Goal: Task Accomplishment & Management: Manage account settings

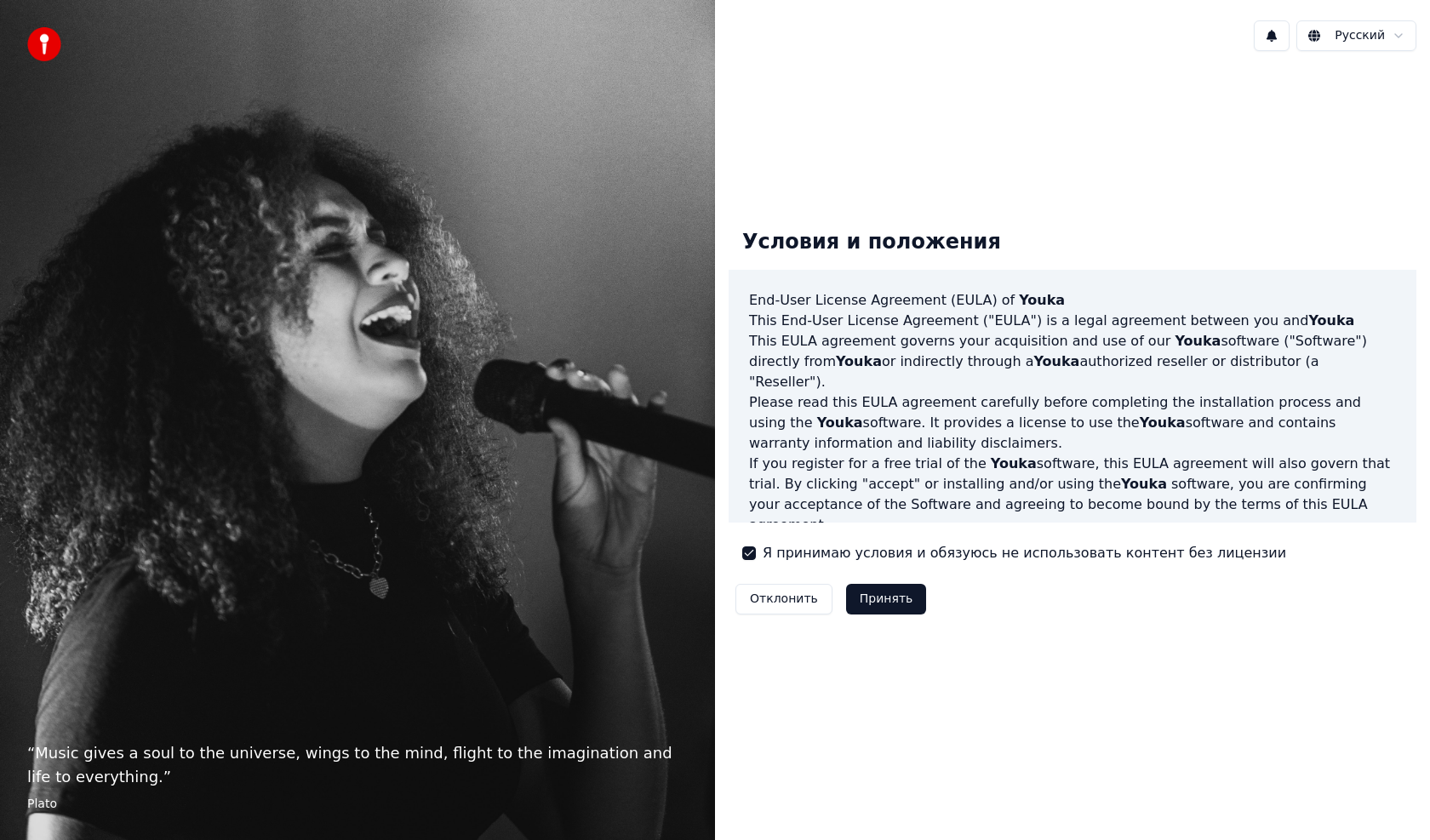
click at [879, 594] on button "Принять" at bounding box center [886, 598] width 81 height 30
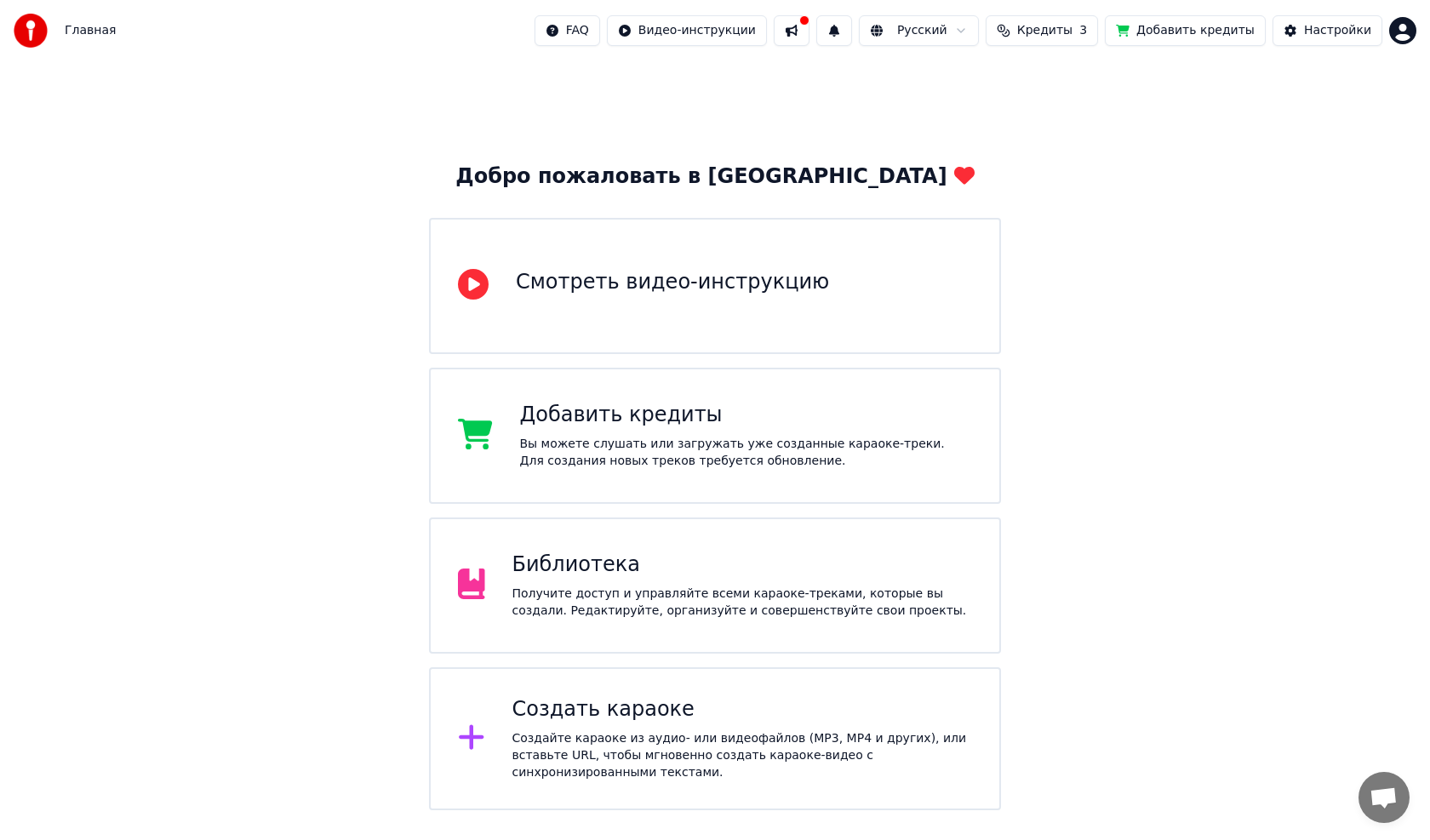
click at [1406, 30] on html "Главная FAQ Видео-инструкции Русский Кредиты 3 Добавить кредиты Настройки Добро…" at bounding box center [715, 405] width 1430 height 810
click at [1290, 188] on span "Выйти" at bounding box center [1284, 197] width 40 height 17
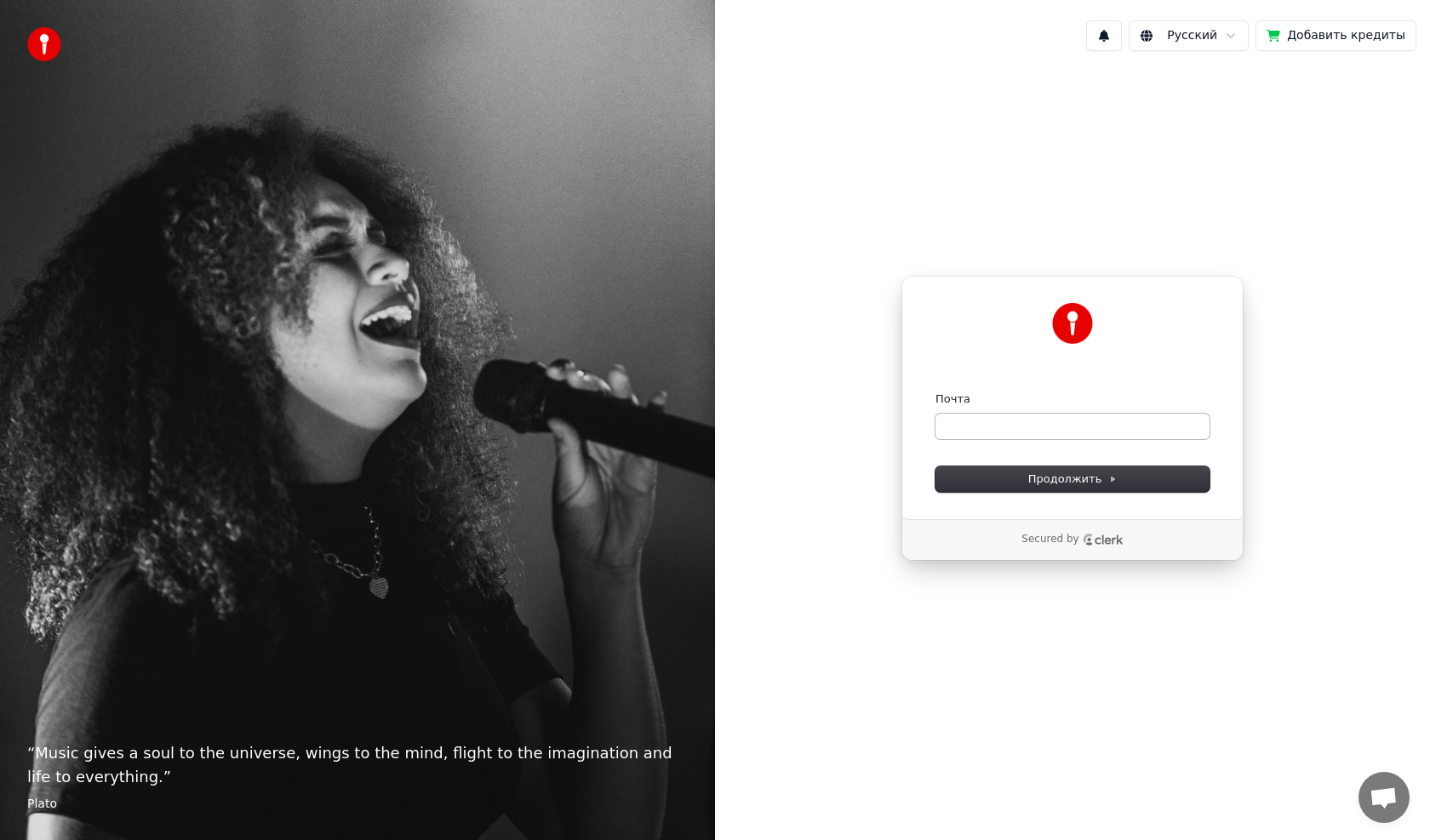
click at [964, 440] on form "Почта Продолжить" at bounding box center [1072, 441] width 274 height 100
click at [1007, 430] on input "Почта" at bounding box center [1072, 426] width 274 height 25
click at [1067, 478] on span "Продолжить" at bounding box center [1073, 479] width 90 height 16
click at [992, 427] on input "Почта" at bounding box center [1072, 426] width 274 height 25
click at [978, 429] on input "Почта" at bounding box center [1072, 426] width 274 height 25
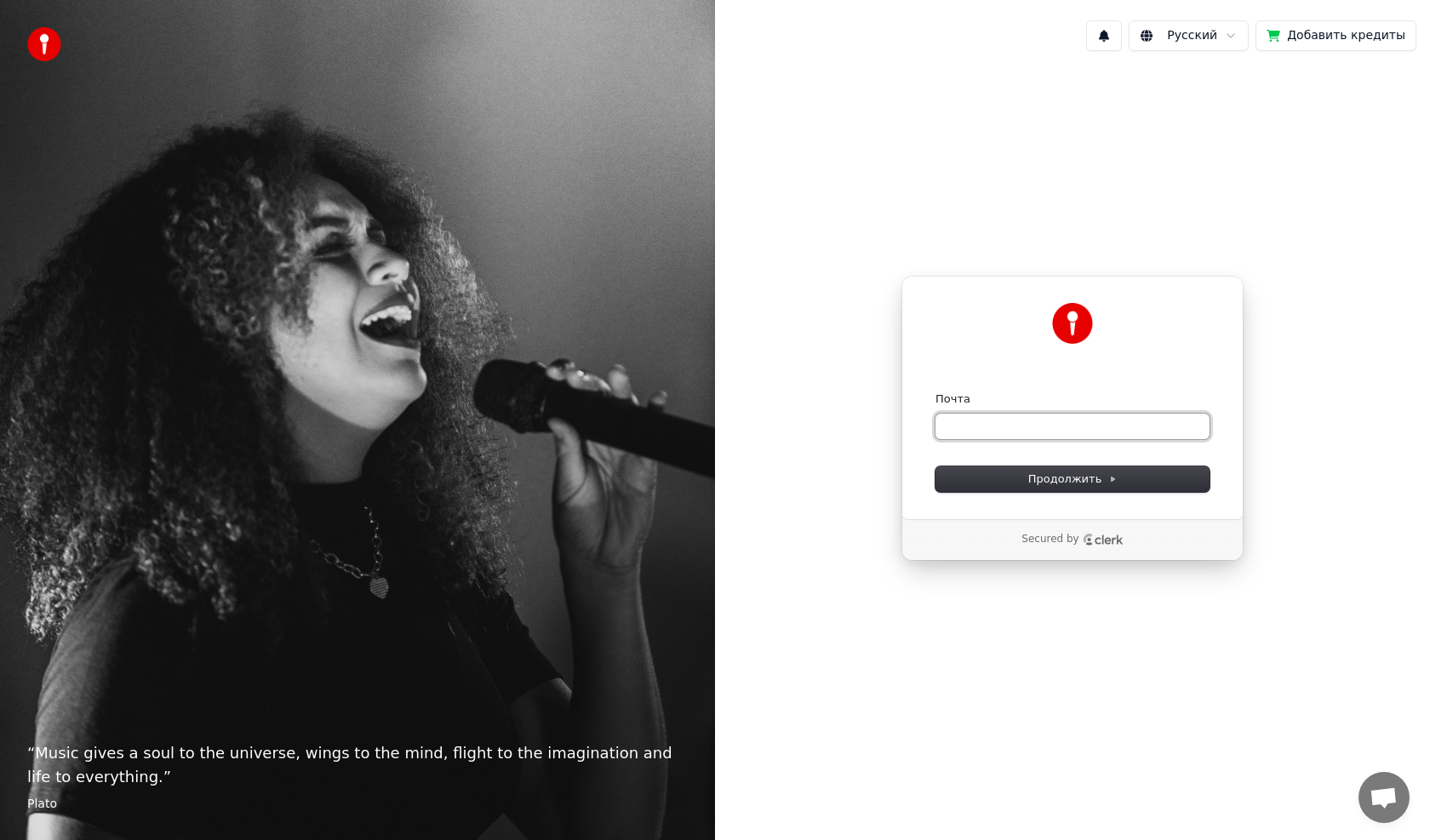
click at [964, 427] on input "Почта" at bounding box center [1072, 426] width 274 height 25
type input "*"
click at [1067, 471] on span "Продолжить" at bounding box center [1073, 479] width 90 height 16
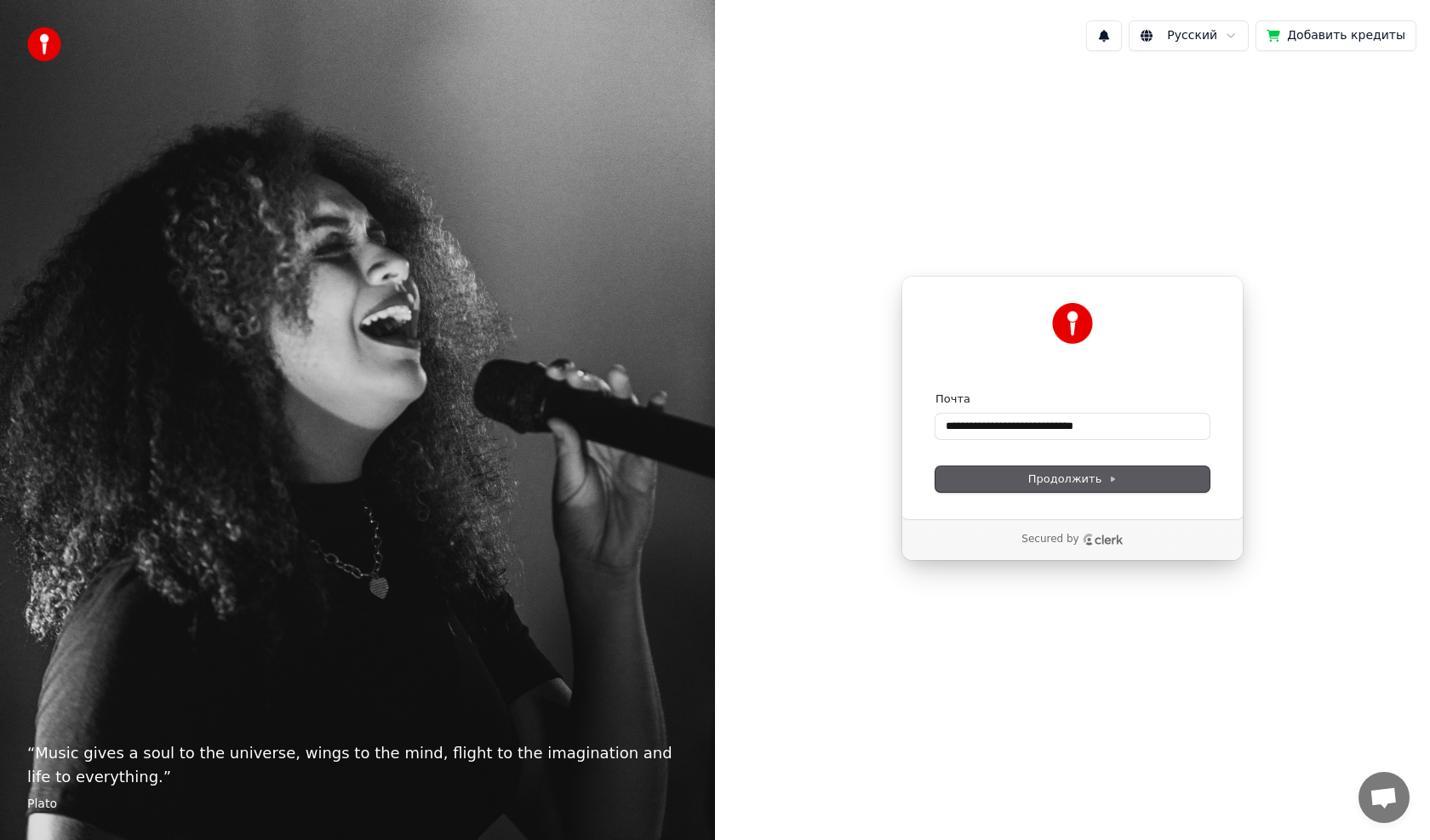
type input "**********"
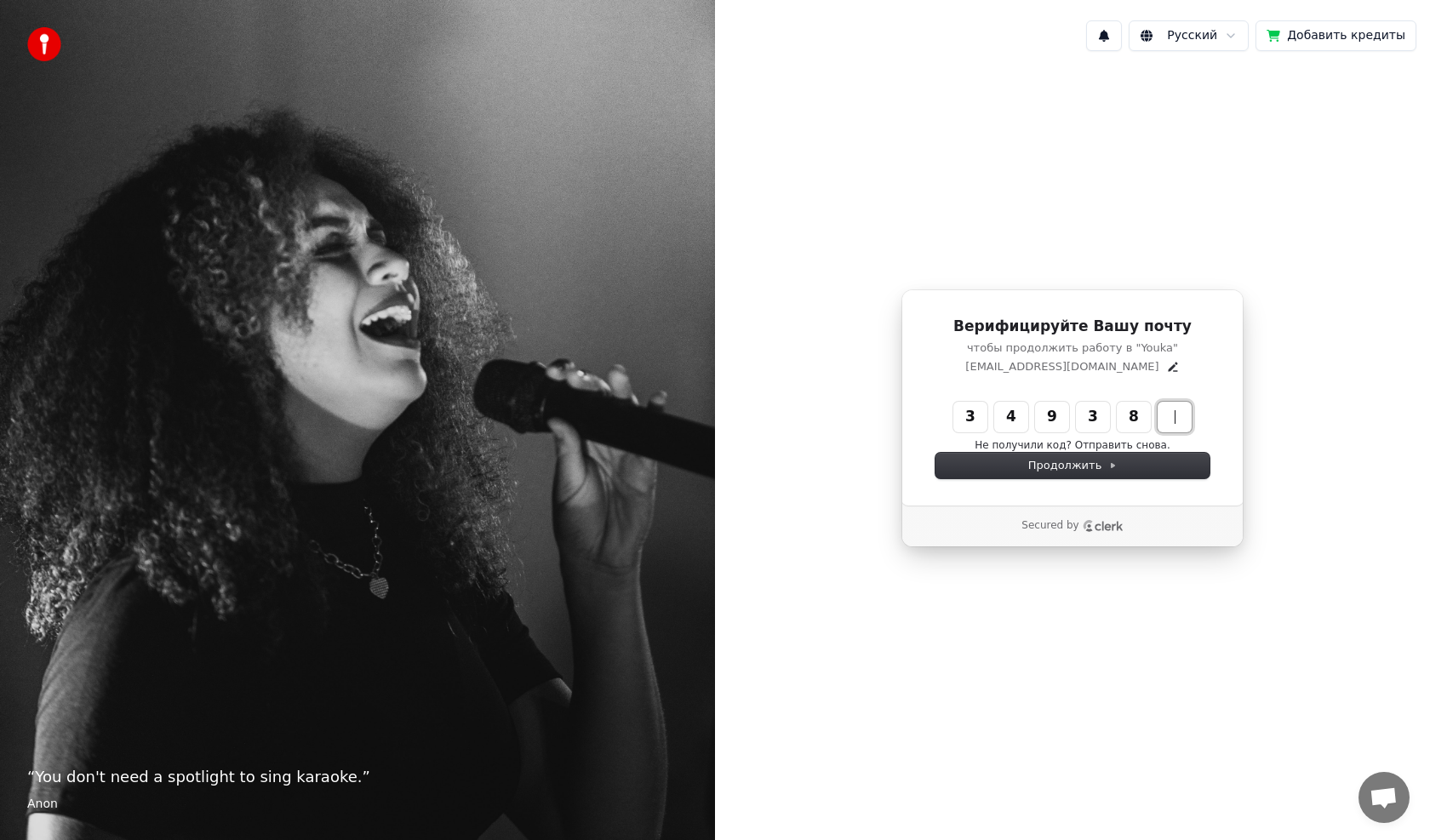
type input "******"
